Goal: Task Accomplishment & Management: Use online tool/utility

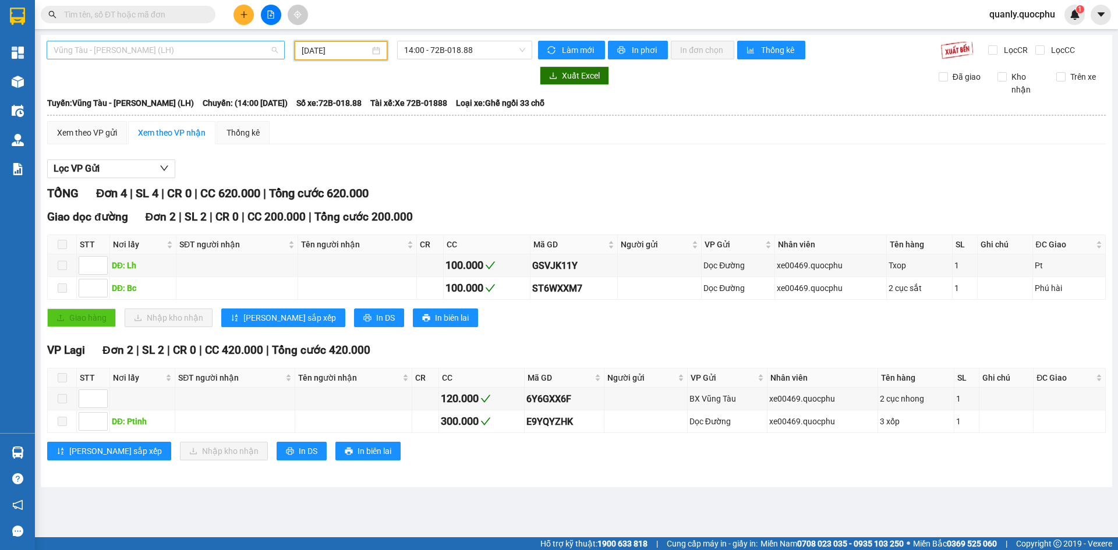
click at [219, 46] on span "Vũng Tàu - [PERSON_NAME] (LH)" at bounding box center [166, 49] width 224 height 17
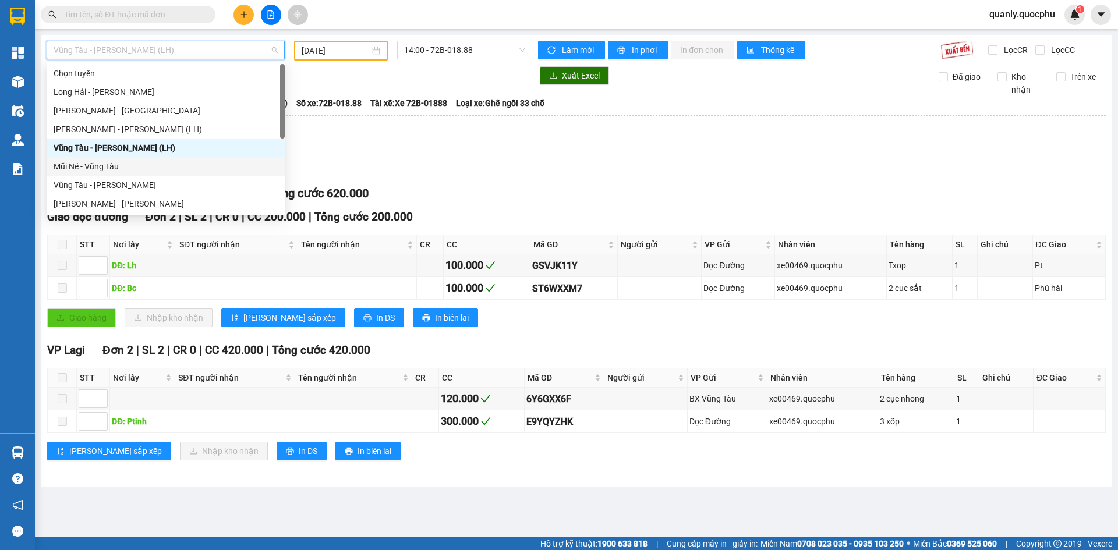
scroll to position [19, 0]
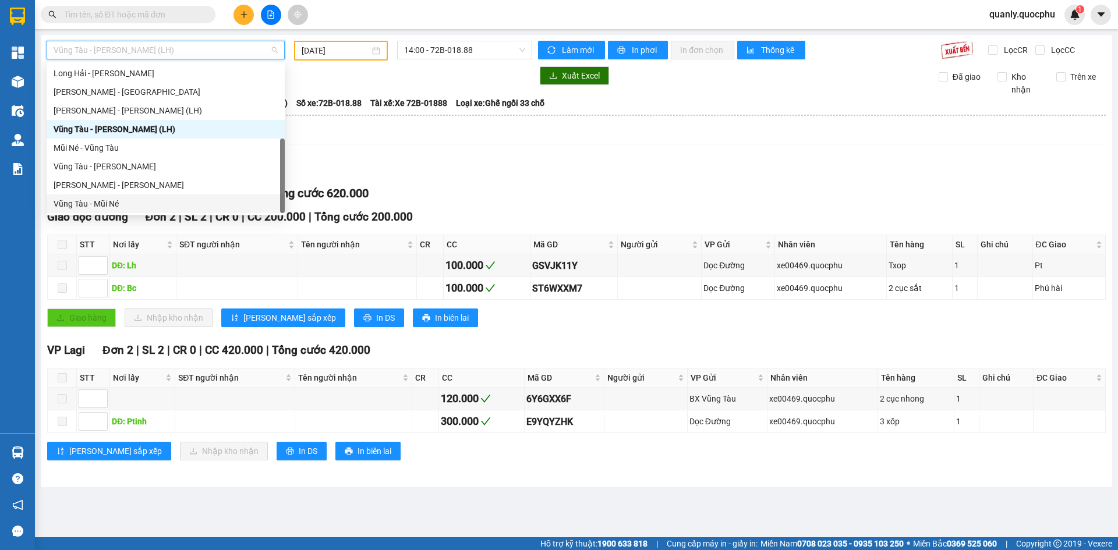
click at [109, 197] on div "Vũng Tàu - Mũi Né" at bounding box center [166, 203] width 224 height 13
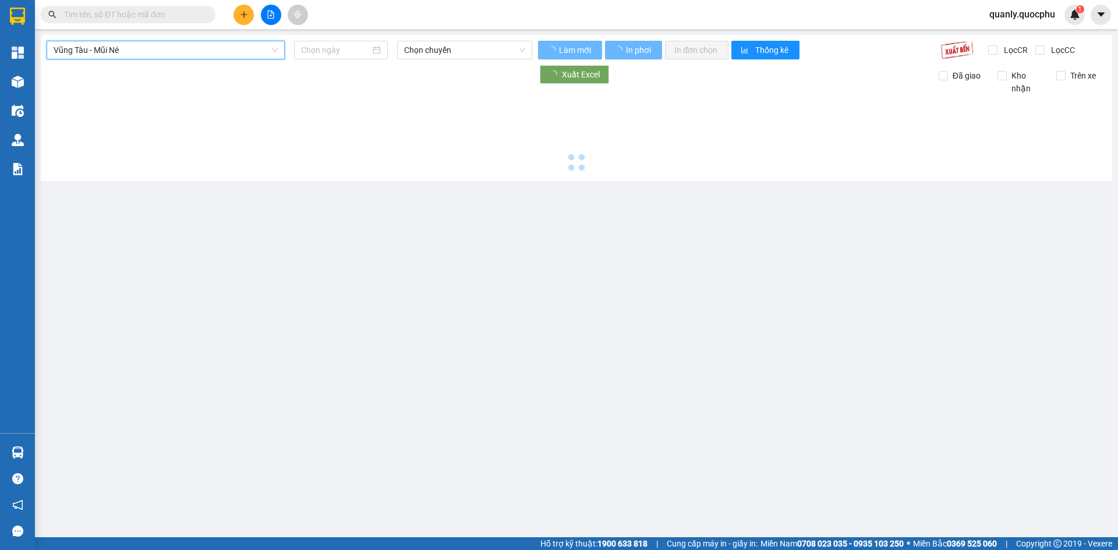
type input "[DATE]"
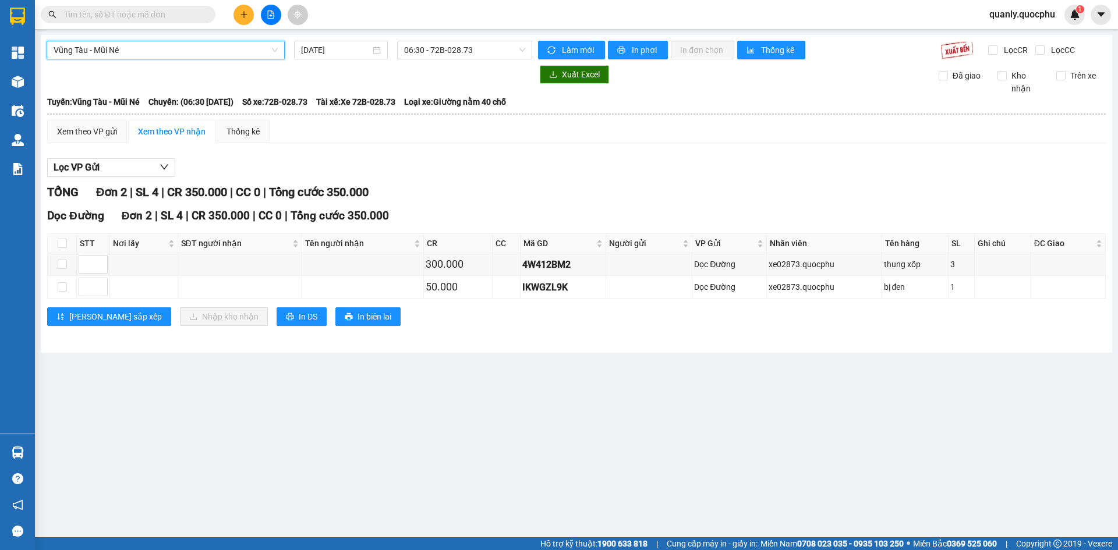
click at [266, 10] on button at bounding box center [271, 15] width 20 height 20
click at [214, 47] on span "Vũng Tàu - Mũi Né" at bounding box center [166, 49] width 224 height 17
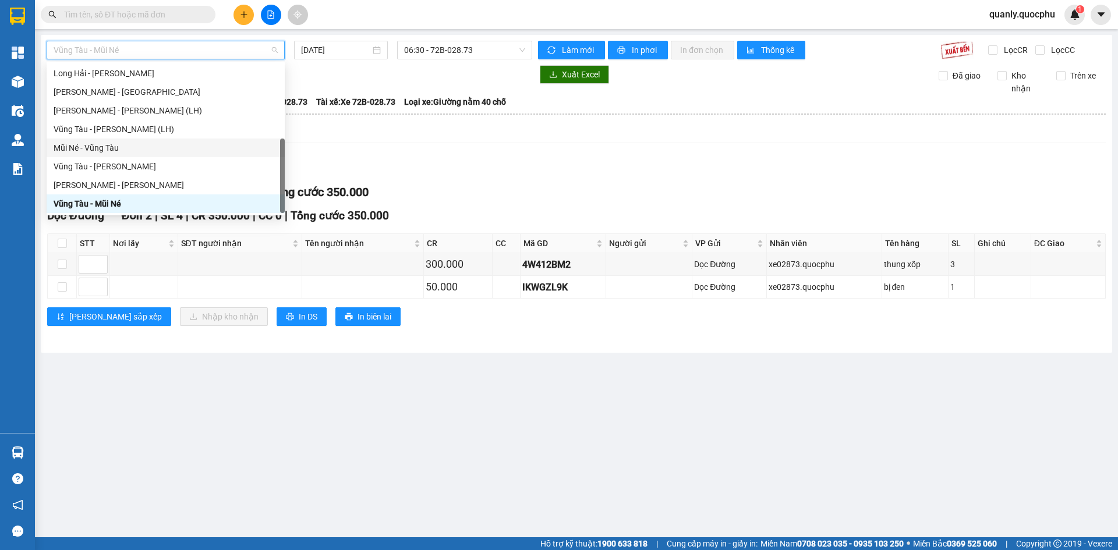
click at [125, 148] on div "Mũi Né - Vũng Tàu" at bounding box center [166, 148] width 224 height 13
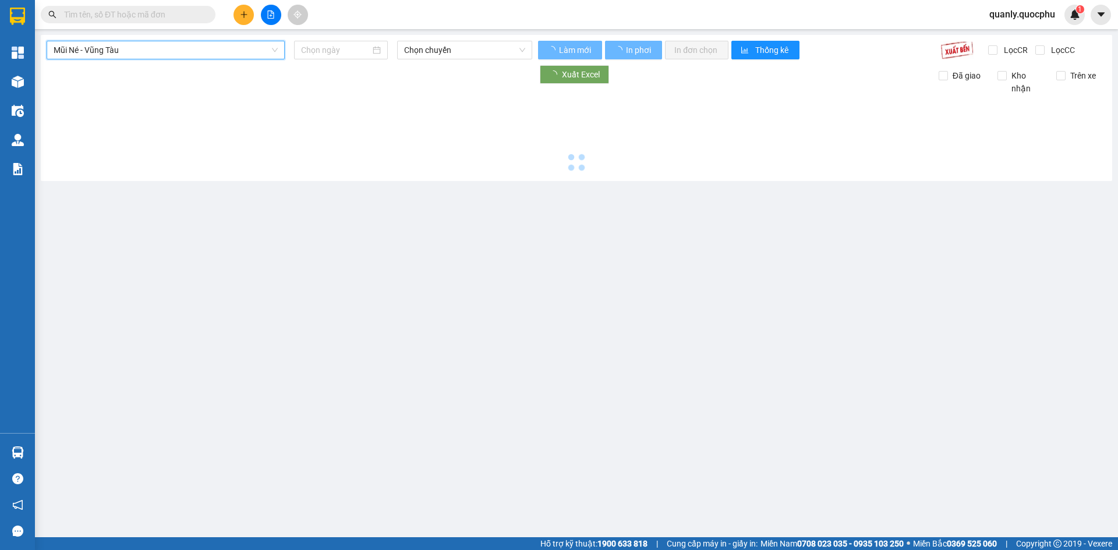
type input "[DATE]"
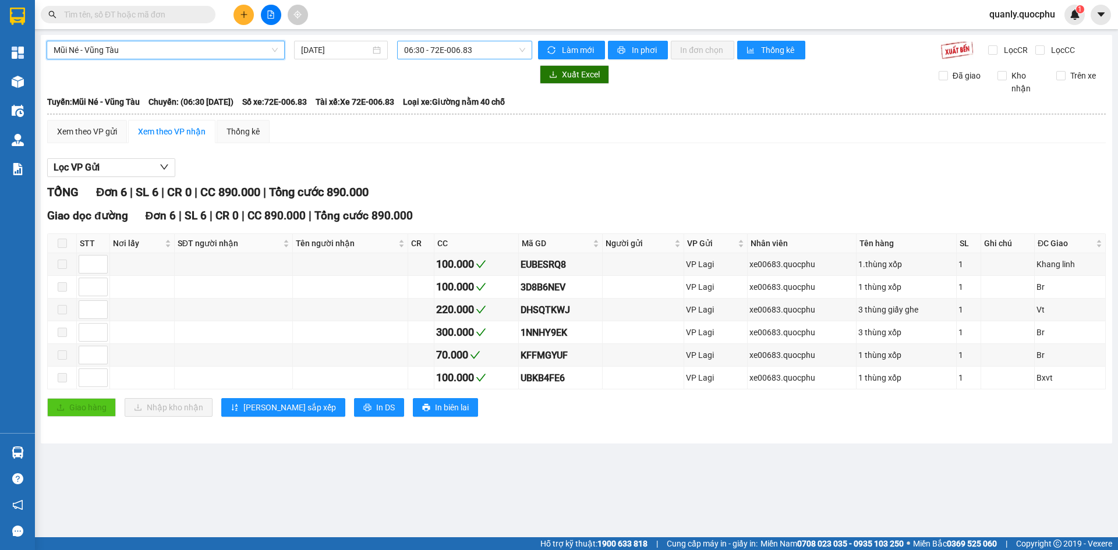
click at [532, 46] on div "06:30 - 72E-006.83" at bounding box center [464, 50] width 135 height 19
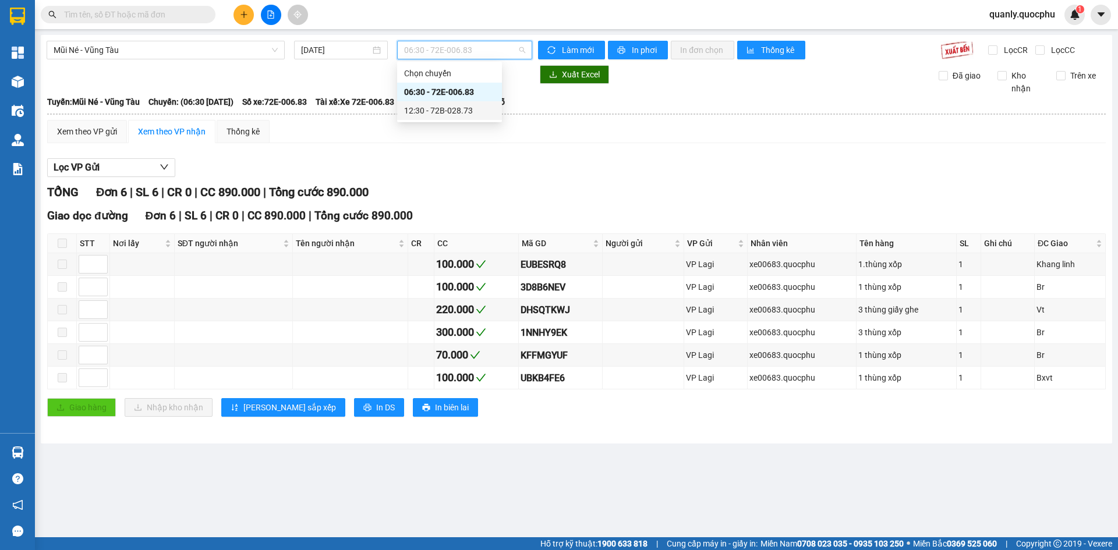
click at [459, 107] on div "12:30 - 72B-028.73" at bounding box center [449, 110] width 91 height 13
